Goal: Information Seeking & Learning: Learn about a topic

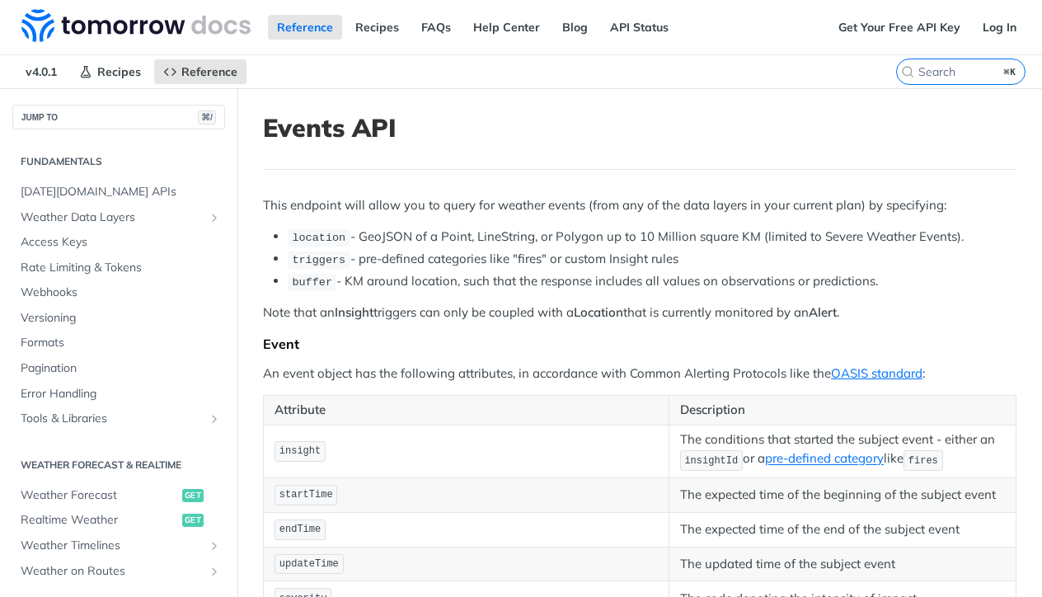
scroll to position [511, 0]
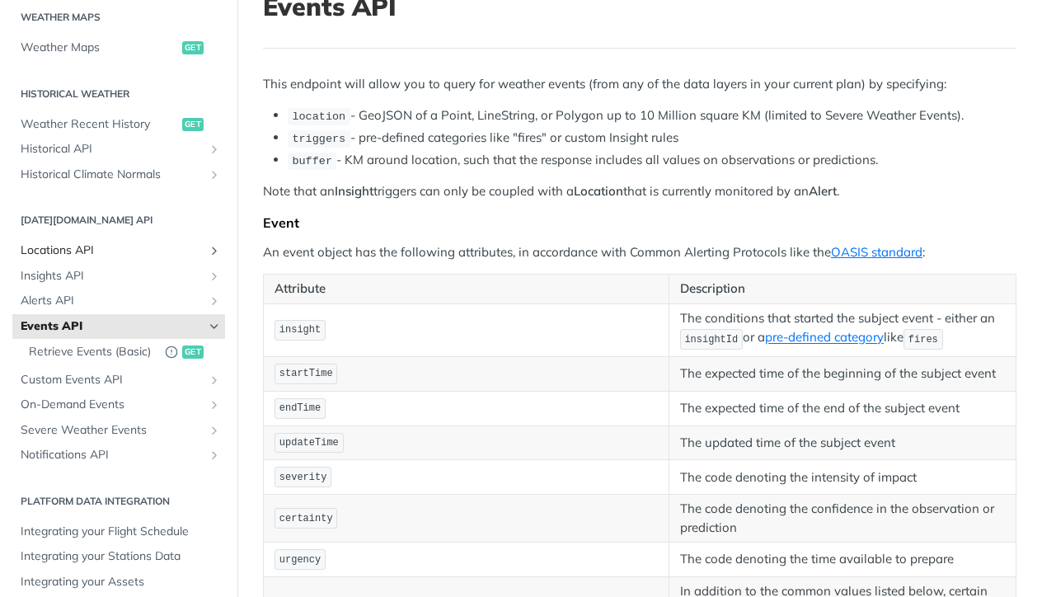
click at [66, 242] on span "Locations API" at bounding box center [112, 250] width 183 height 16
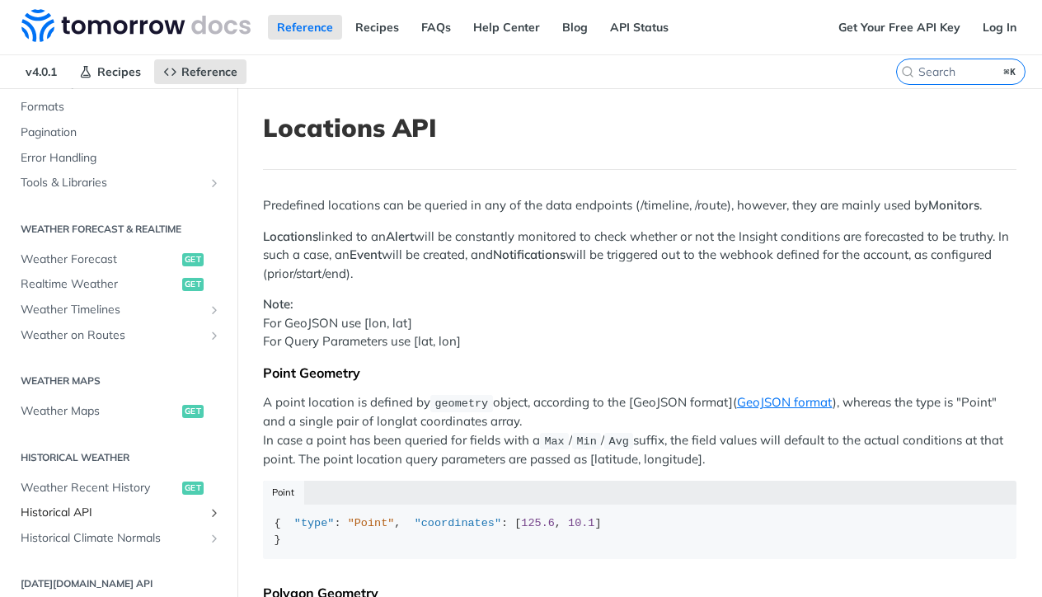
scroll to position [234, 0]
click at [103, 256] on span "Weather Forecast" at bounding box center [99, 261] width 157 height 16
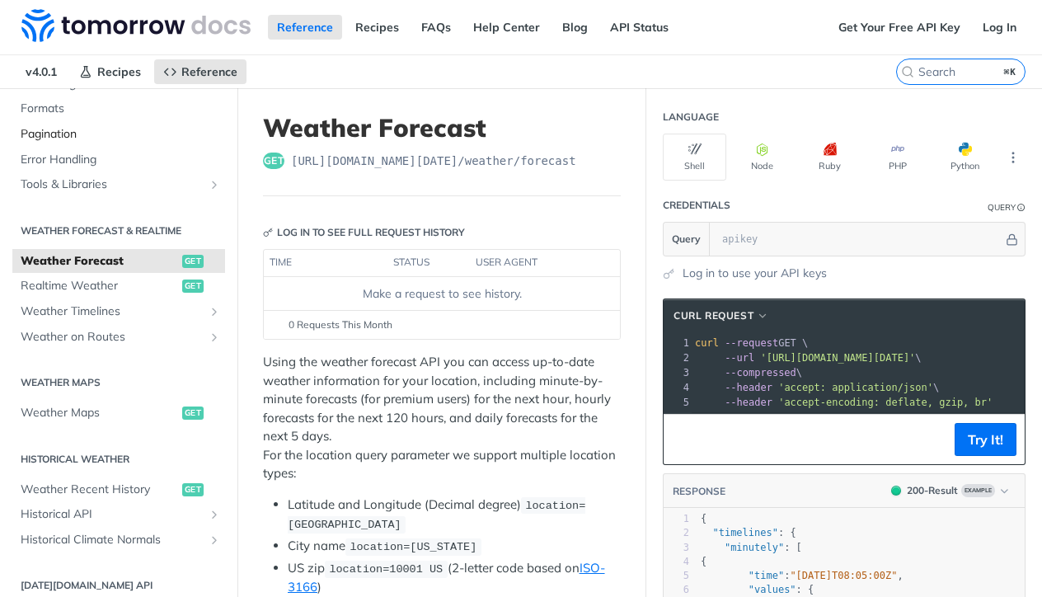
click at [35, 128] on span "Pagination" at bounding box center [121, 134] width 200 height 16
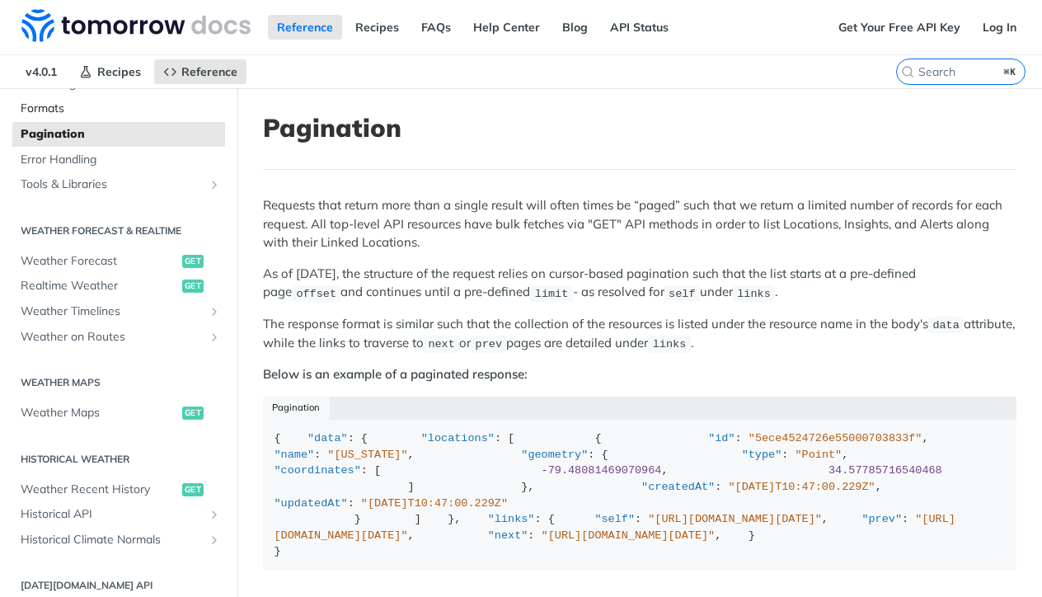
click at [65, 105] on span "Formats" at bounding box center [121, 109] width 200 height 16
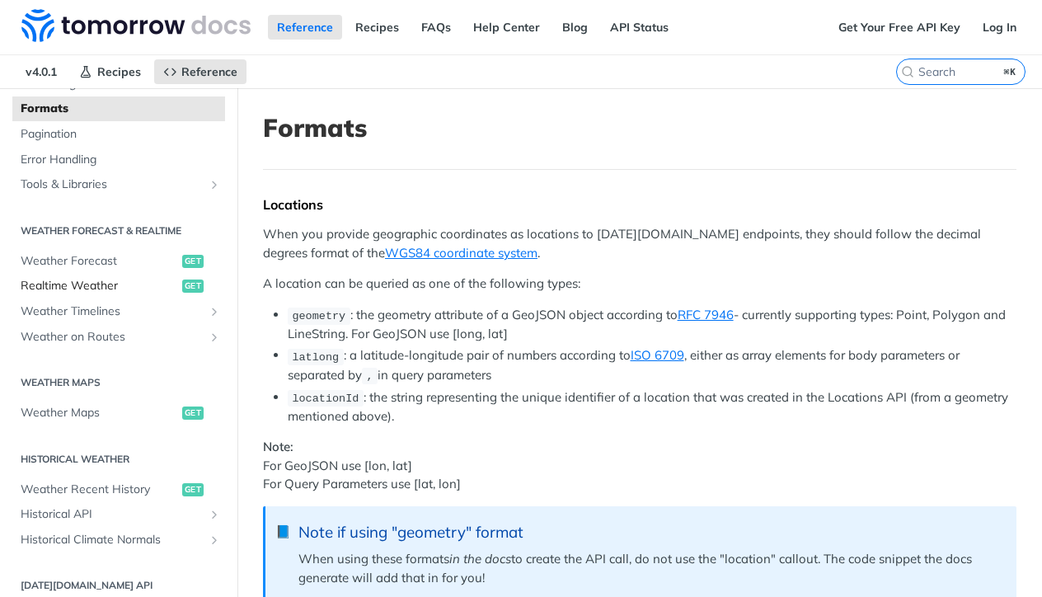
scroll to position [242, 0]
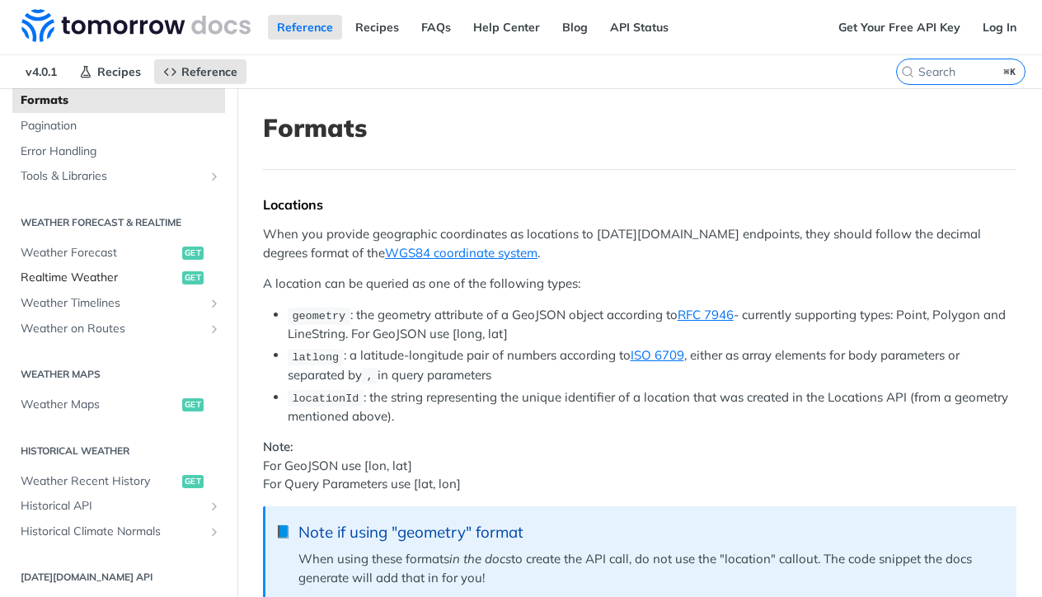
click at [86, 287] on ul "Weather Forecast get Realtime Weather get Weather Timelines Retrieve Timelines …" at bounding box center [118, 290] width 213 height 101
click at [96, 275] on span "Realtime Weather" at bounding box center [99, 278] width 157 height 16
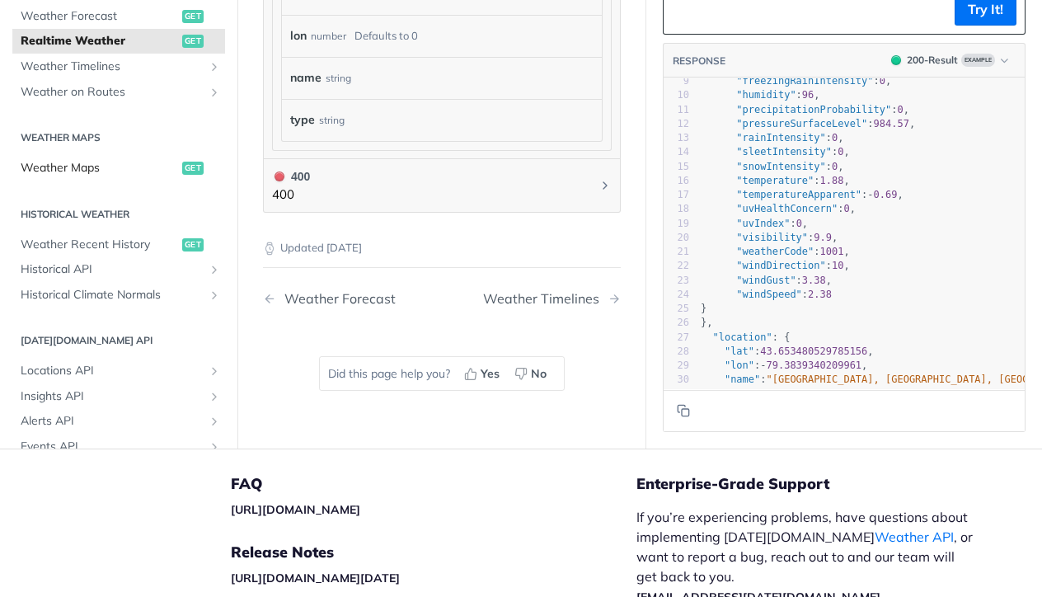
scroll to position [247, 0]
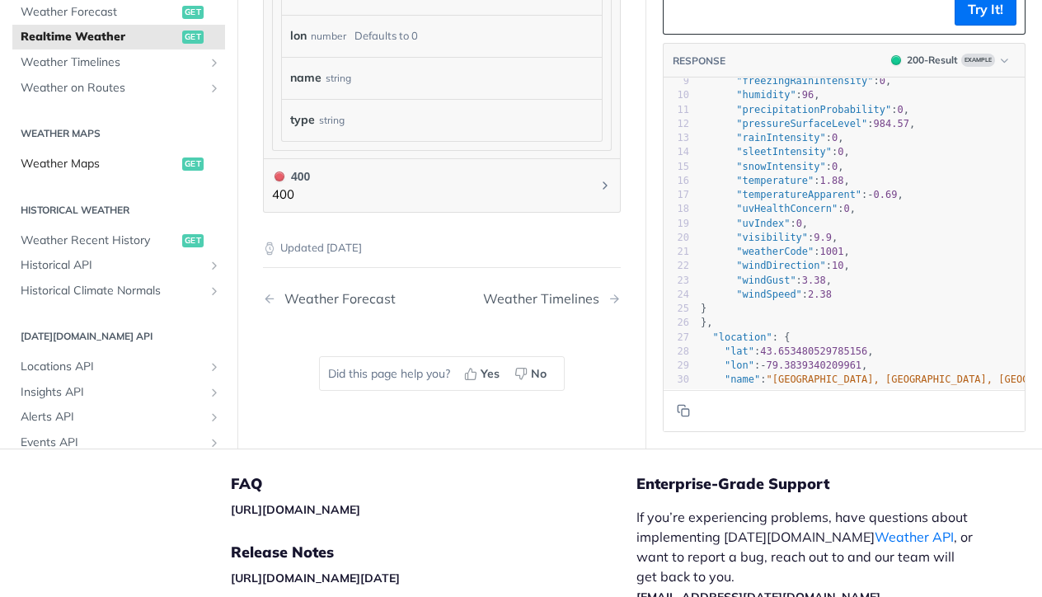
click at [50, 156] on span "Weather Maps" at bounding box center [99, 164] width 157 height 16
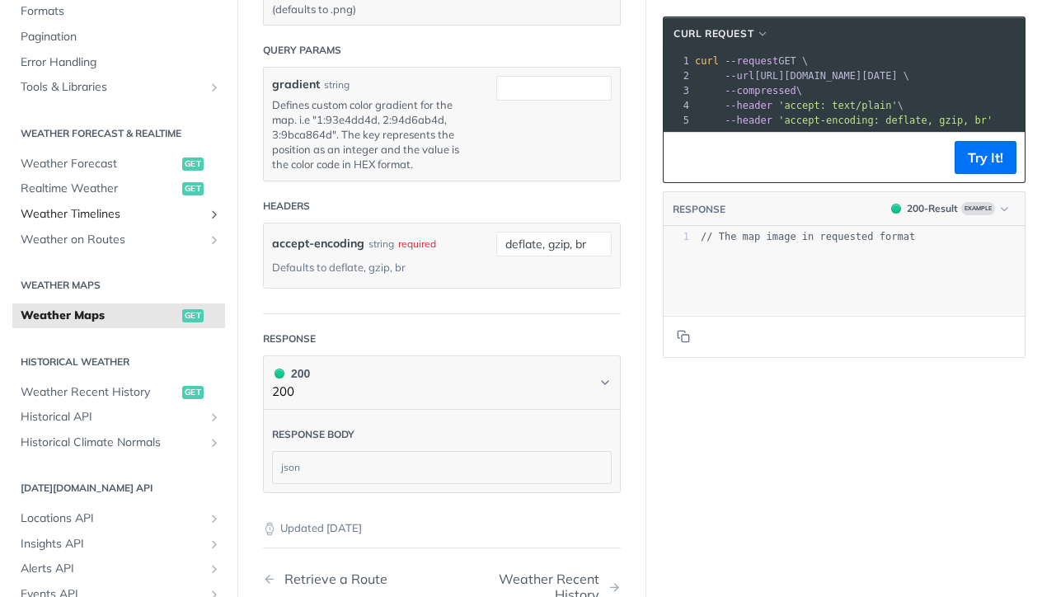
click at [93, 210] on span "Weather Timelines" at bounding box center [112, 214] width 183 height 16
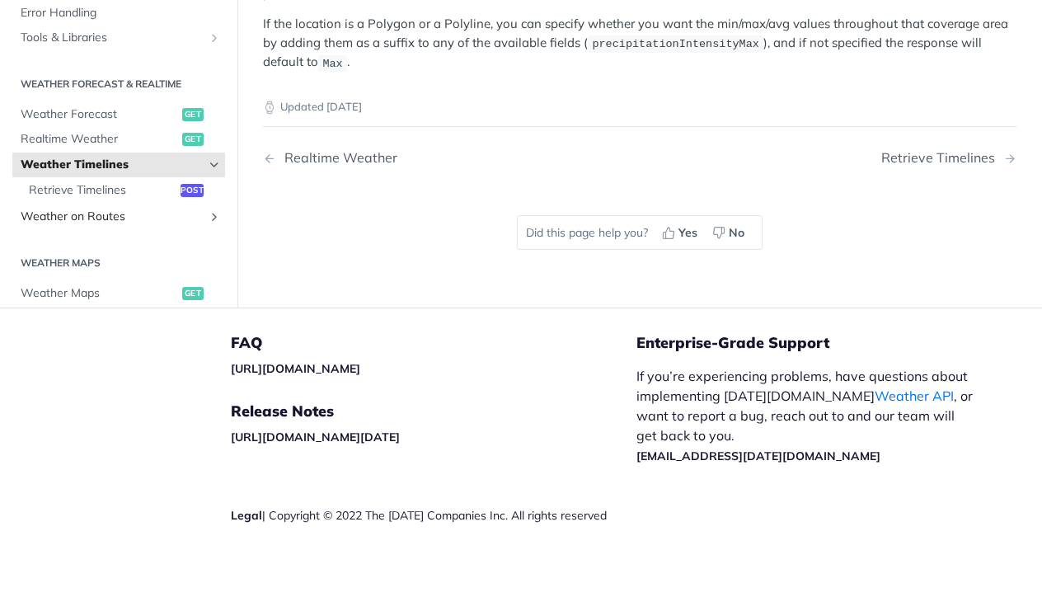
click at [91, 209] on span "Weather on Routes" at bounding box center [112, 217] width 183 height 16
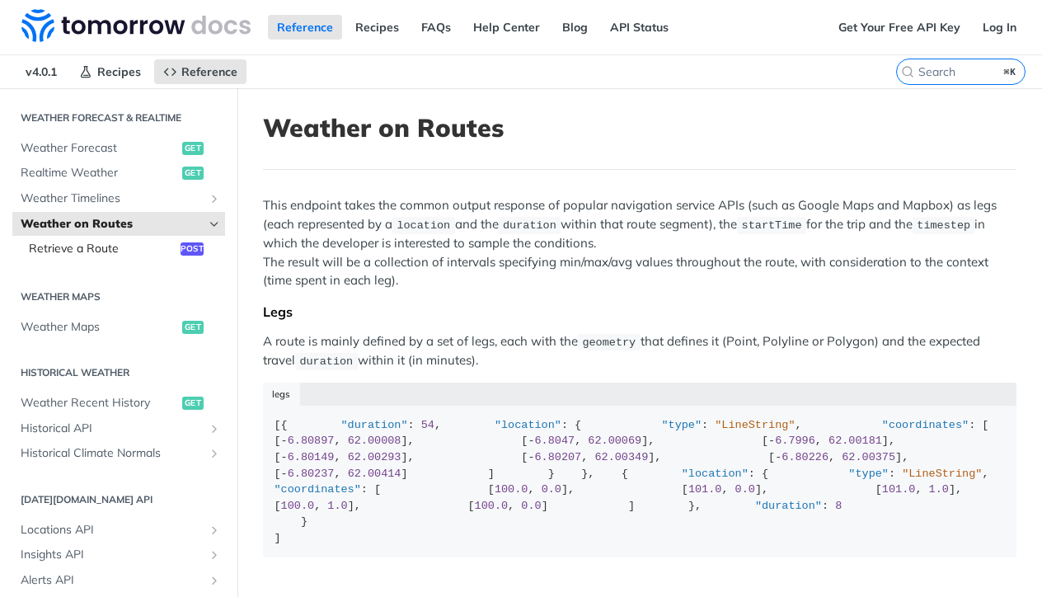
scroll to position [348, 0]
click at [101, 240] on span "Retrieve a Route" at bounding box center [103, 248] width 148 height 16
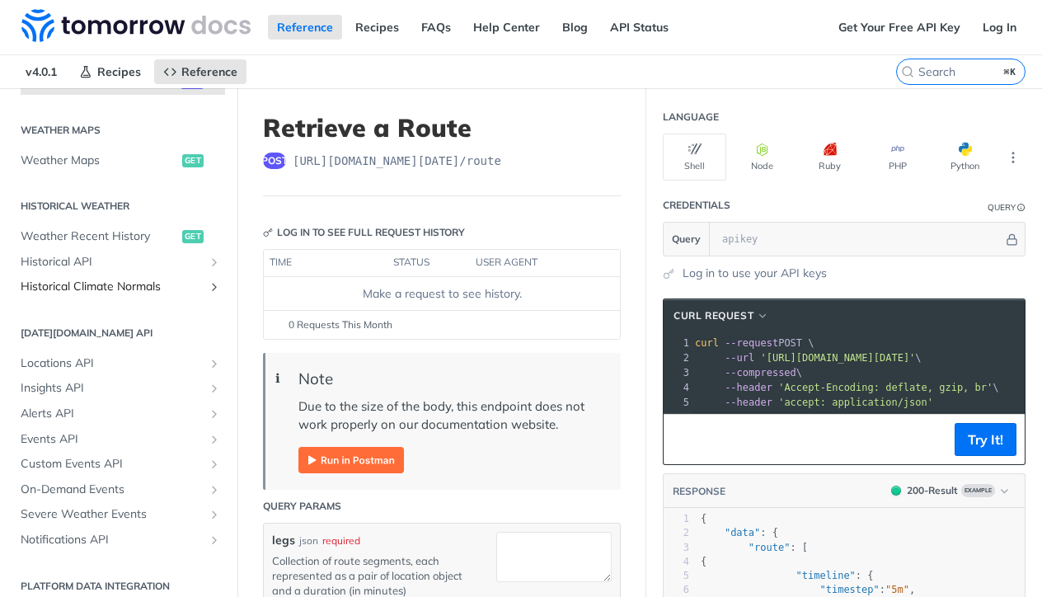
scroll to position [510, 0]
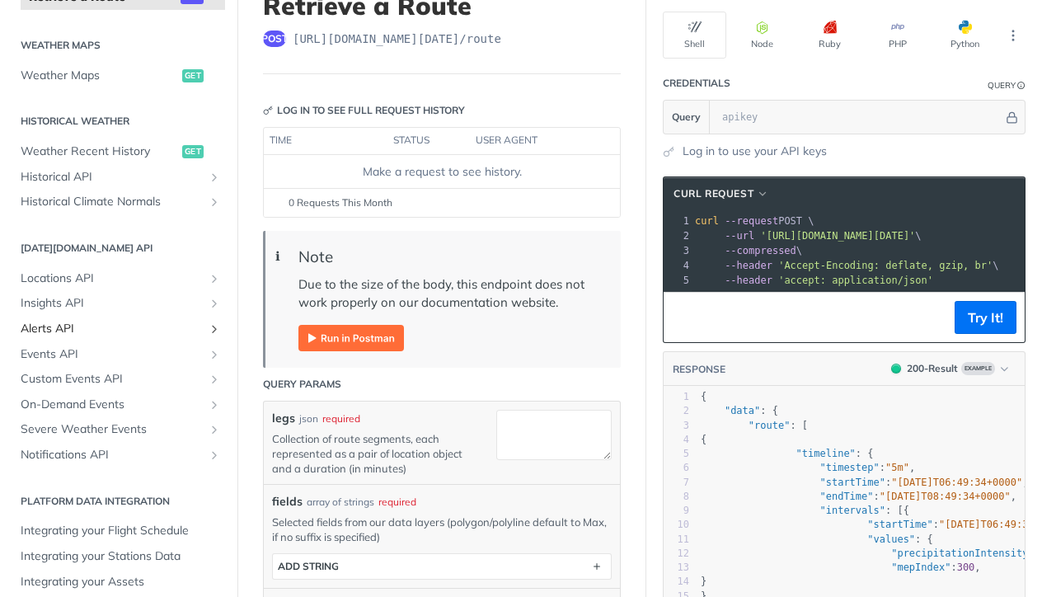
click at [57, 322] on span "Alerts API" at bounding box center [112, 329] width 183 height 16
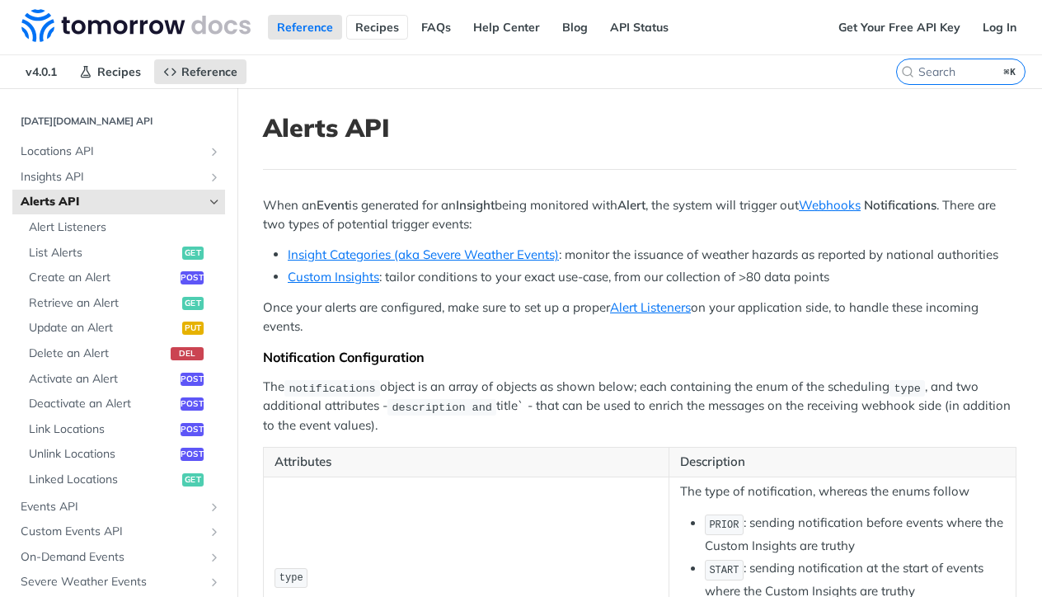
click at [373, 21] on link "Recipes" at bounding box center [377, 27] width 62 height 25
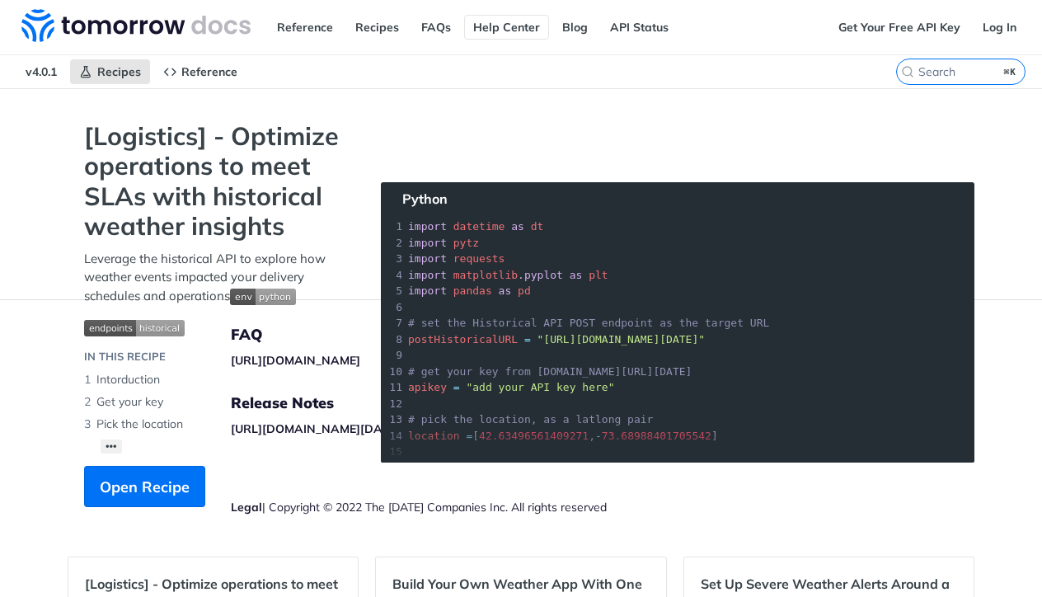
click at [502, 31] on link "Help Center" at bounding box center [506, 27] width 85 height 25
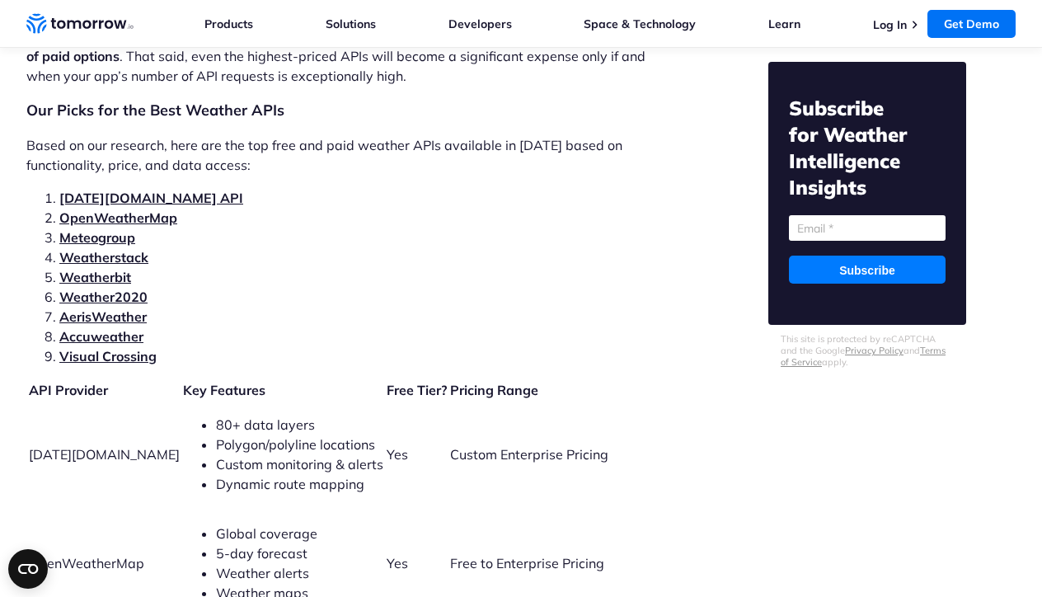
scroll to position [3460, 0]
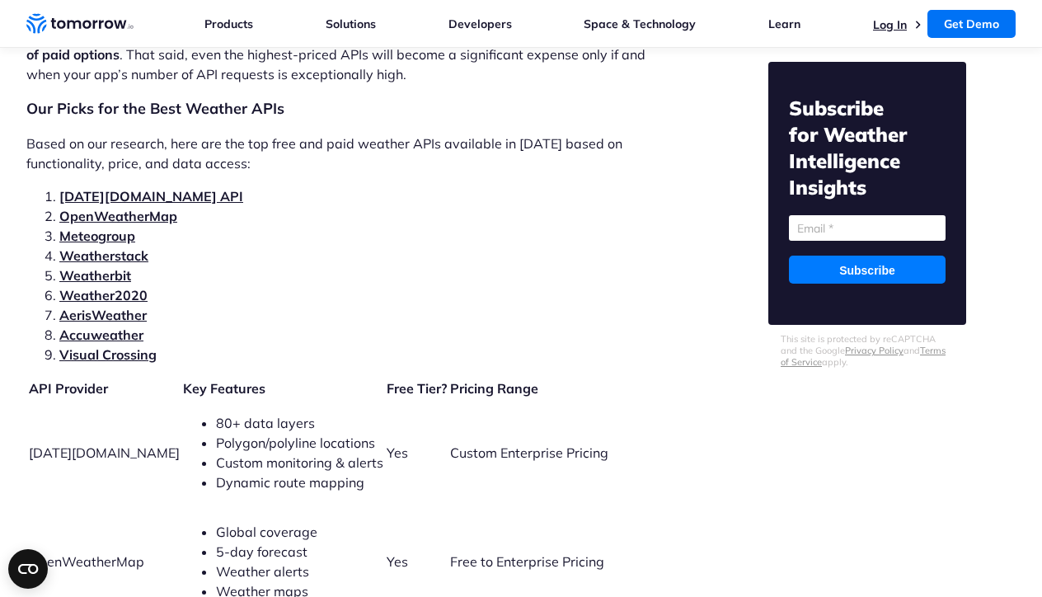
click at [891, 24] on link "Log In" at bounding box center [890, 24] width 34 height 15
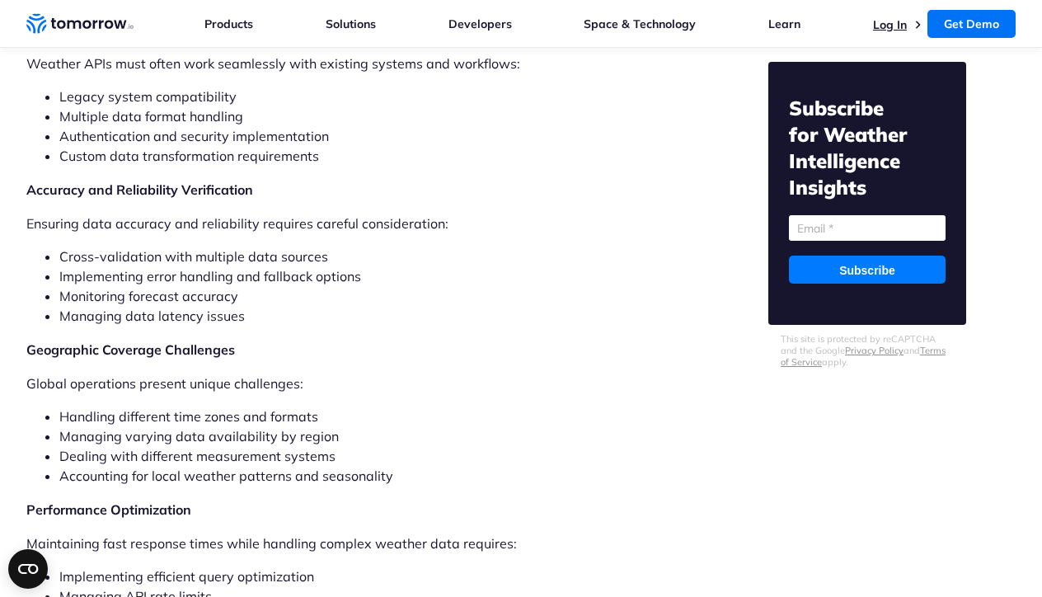
scroll to position [11622, 0]
